Goal: Ask a question

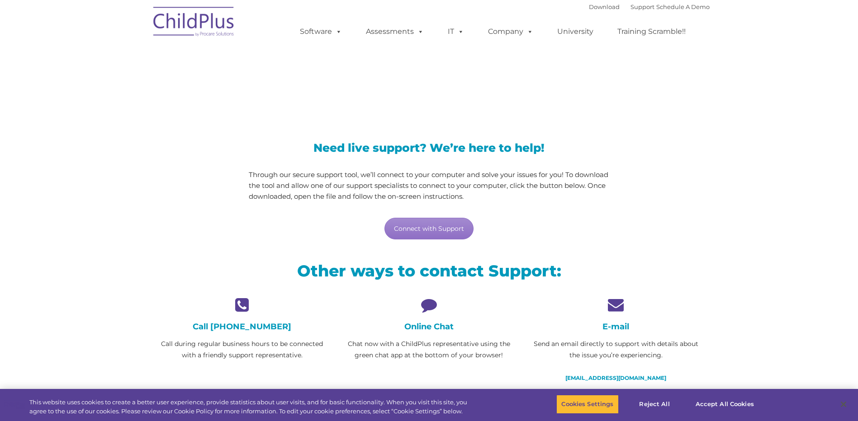
click at [436, 302] on icon at bounding box center [428, 305] width 173 height 16
click at [429, 308] on icon at bounding box center [428, 305] width 173 height 16
click at [432, 312] on icon at bounding box center [428, 305] width 173 height 16
click at [431, 327] on h4 "Online Chat" at bounding box center [428, 327] width 173 height 10
click at [419, 226] on link "Connect with Support" at bounding box center [428, 229] width 89 height 22
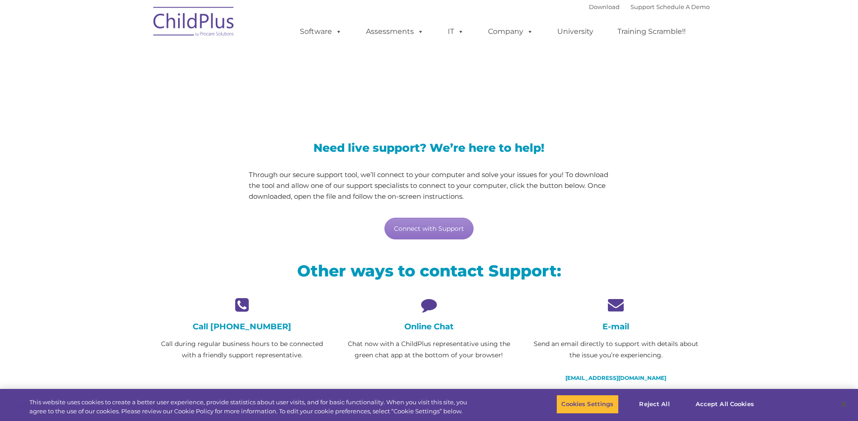
click at [581, 100] on div "LiveSupport with SplashTop" at bounding box center [429, 74] width 561 height 66
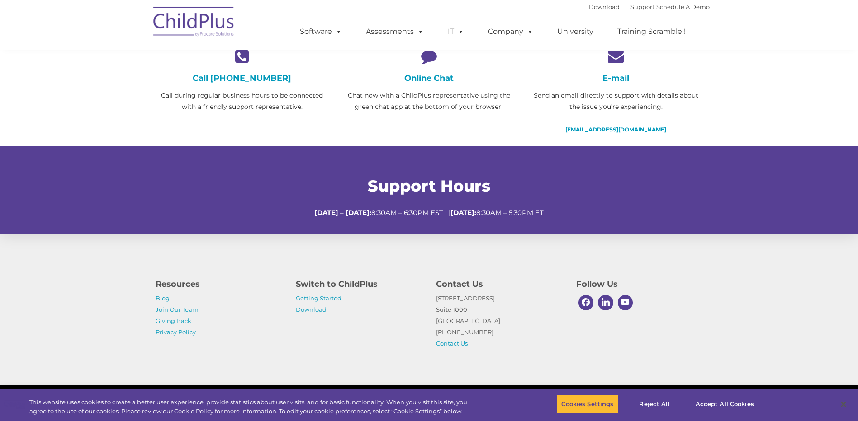
scroll to position [255, 0]
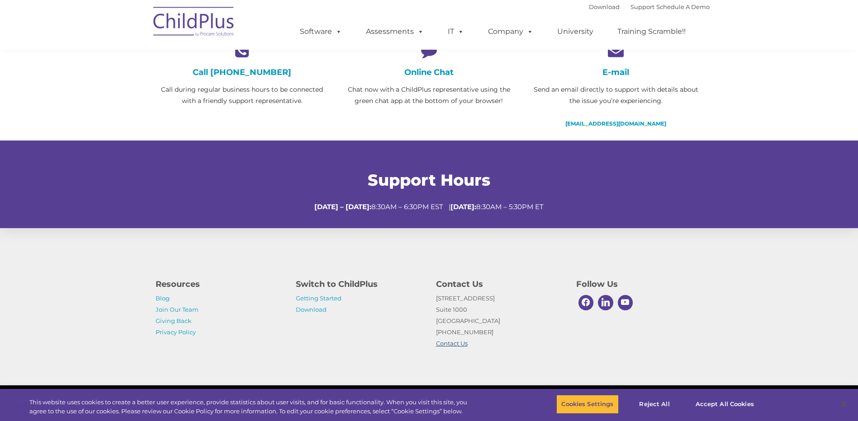
click at [440, 345] on link "Contact Us" at bounding box center [452, 343] width 32 height 7
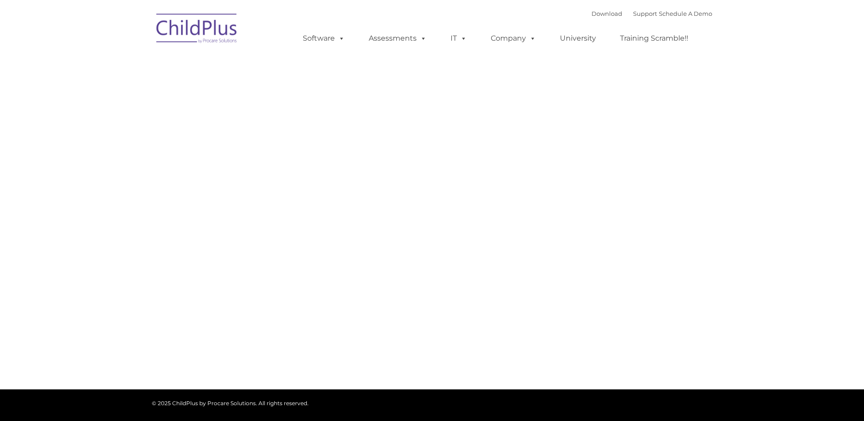
type input ""
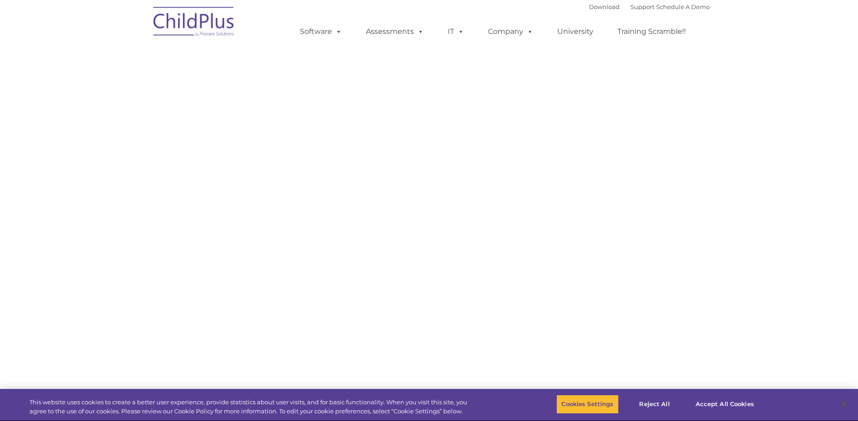
select select "MEDIUM"
